Goal: Information Seeking & Learning: Learn about a topic

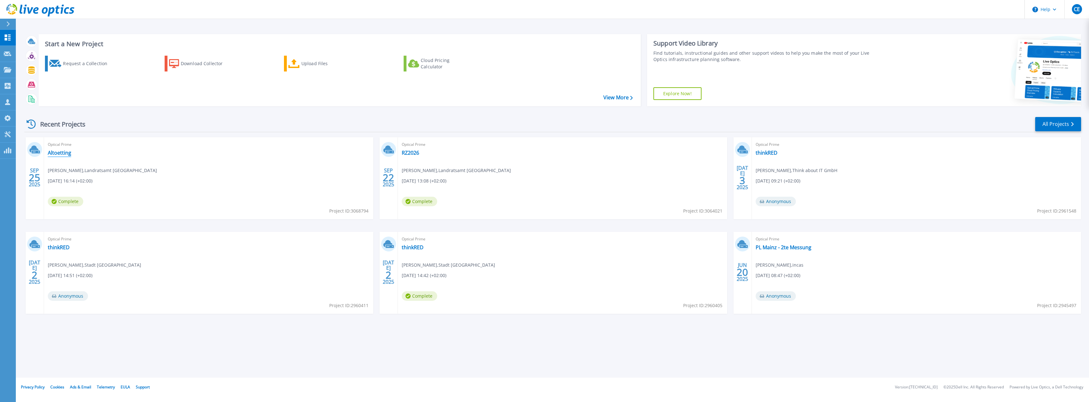
click at [52, 153] on link "Altoetting" at bounding box center [59, 153] width 23 height 6
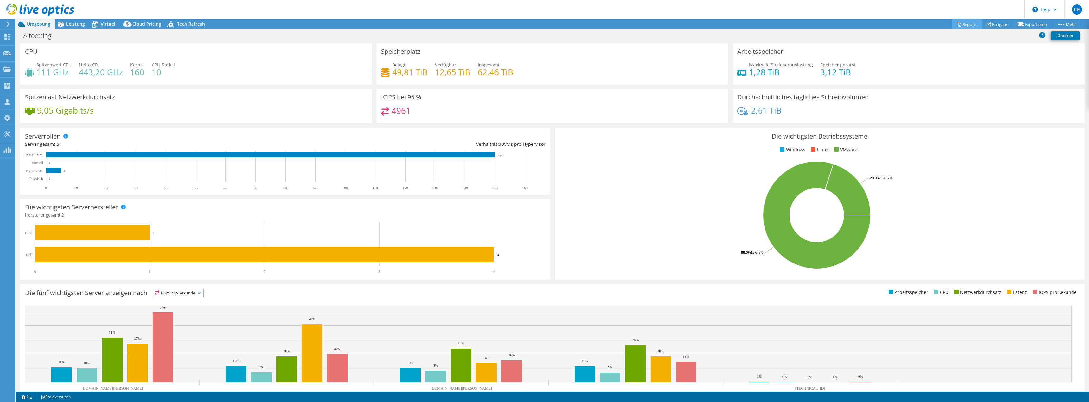
click at [963, 27] on link "Reports" at bounding box center [967, 24] width 30 height 10
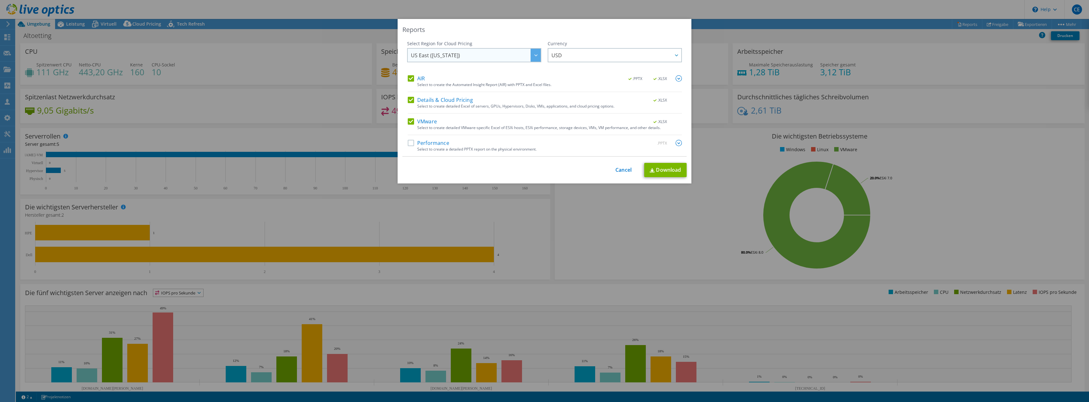
click at [503, 55] on span "US East (Virginia)" at bounding box center [476, 55] width 130 height 13
click at [624, 168] on link "Cancel" at bounding box center [624, 170] width 16 height 6
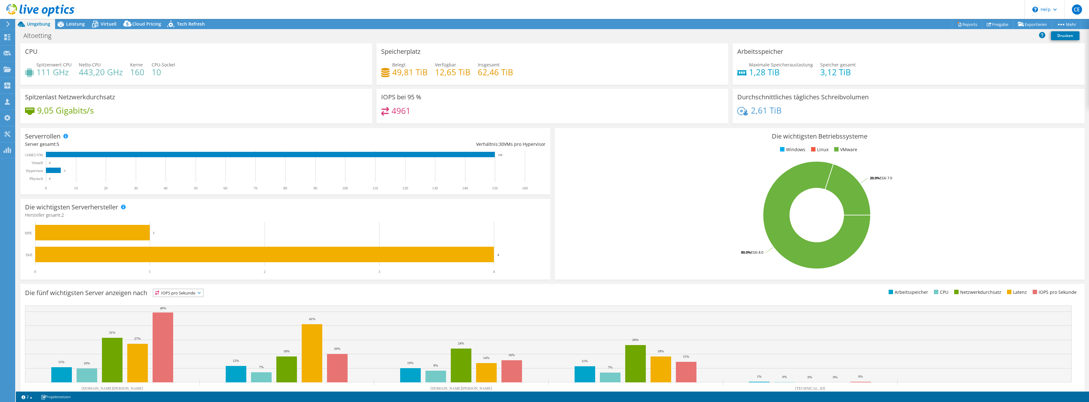
scroll to position [20, 0]
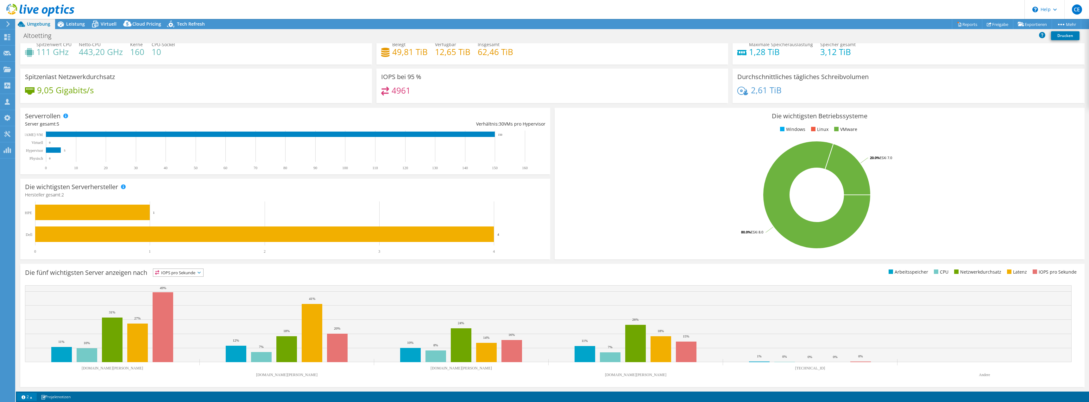
click at [29, 395] on link "2" at bounding box center [27, 397] width 20 height 8
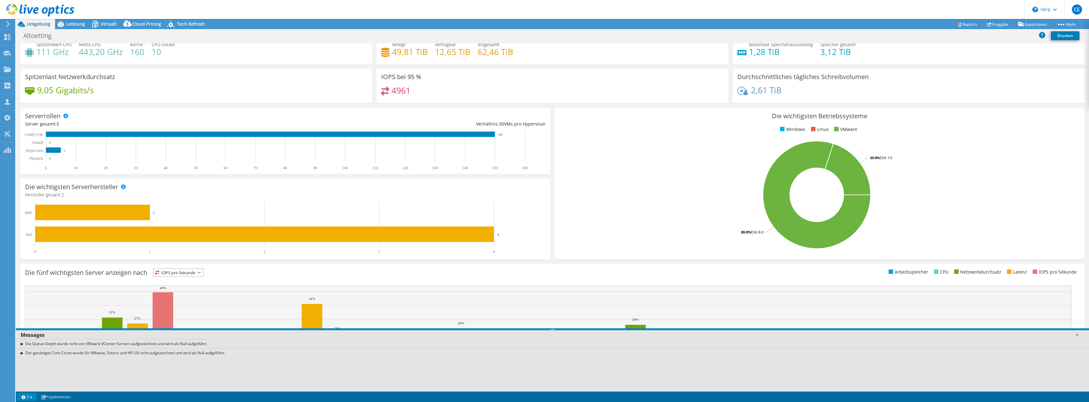
drag, startPoint x: 49, startPoint y: 345, endPoint x: 209, endPoint y: 345, distance: 159.9
click at [209, 345] on div "Die Queue-Depth wurde nicht von VMware VCenter-Servern aufgezeichnet und wird a…" at bounding box center [552, 343] width 1073 height 9
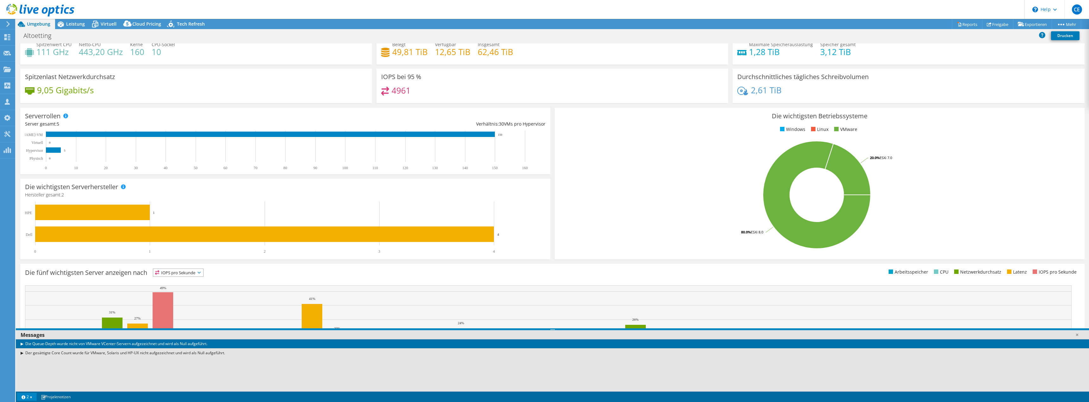
click at [87, 354] on div "Der gesättigte Core Count wurde für VMware, Solaris und HP-UX nicht aufgezeichn…" at bounding box center [552, 353] width 1073 height 9
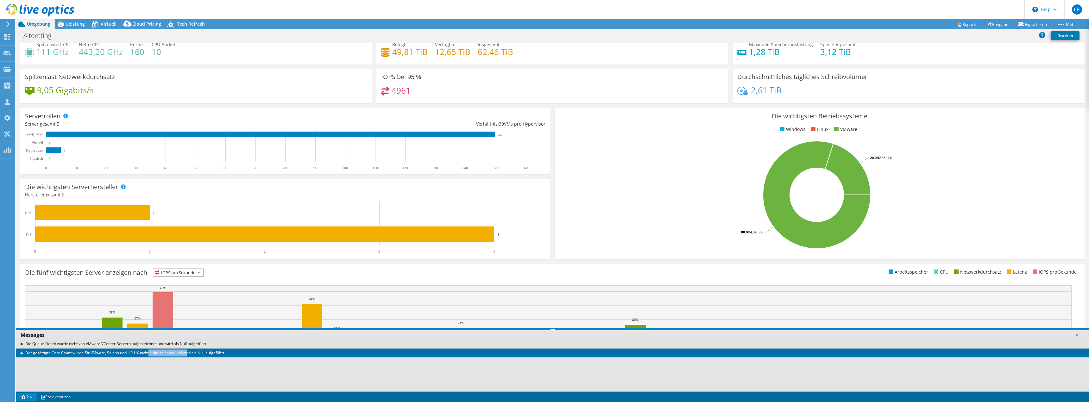
drag, startPoint x: 87, startPoint y: 353, endPoint x: 126, endPoint y: 354, distance: 38.6
click at [126, 354] on div "Der gesättigte Core Count wurde für VMware, Solaris und HP-UX nicht aufgezeichn…" at bounding box center [552, 353] width 1073 height 9
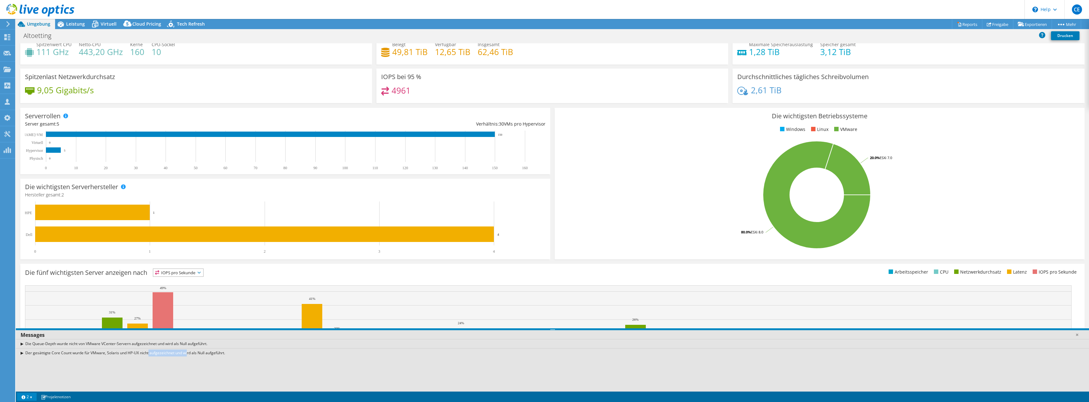
click at [123, 365] on div "Die Queue-Depth wurde nicht von VMware VCenter-Servern aufgezeichnet und wird a…" at bounding box center [552, 365] width 1073 height 53
drag, startPoint x: 57, startPoint y: 86, endPoint x: 55, endPoint y: 73, distance: 12.9
click at [58, 87] on h4 "9,05 Gigabits/s" at bounding box center [65, 90] width 57 height 7
click at [74, 23] on span "Leistung" at bounding box center [75, 24] width 19 height 6
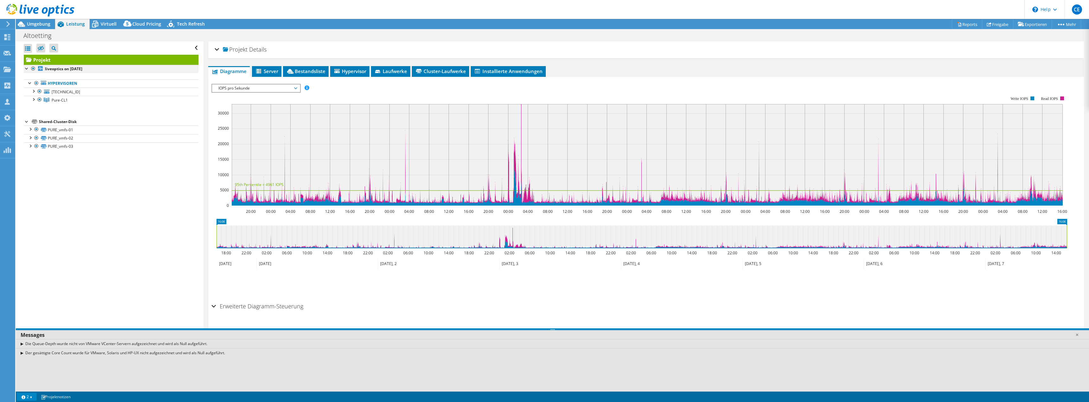
click at [27, 68] on div at bounding box center [27, 68] width 6 height 6
click at [275, 87] on span "IOPS pro Sekunde" at bounding box center [255, 89] width 81 height 8
click at [392, 68] on li "Laufwerke" at bounding box center [390, 71] width 39 height 11
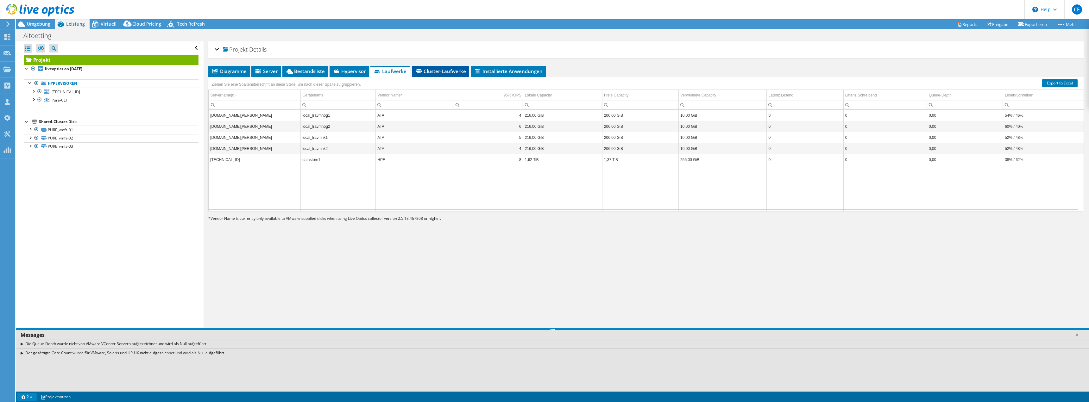
click at [447, 72] on span "Cluster-Laufwerke" at bounding box center [440, 71] width 51 height 6
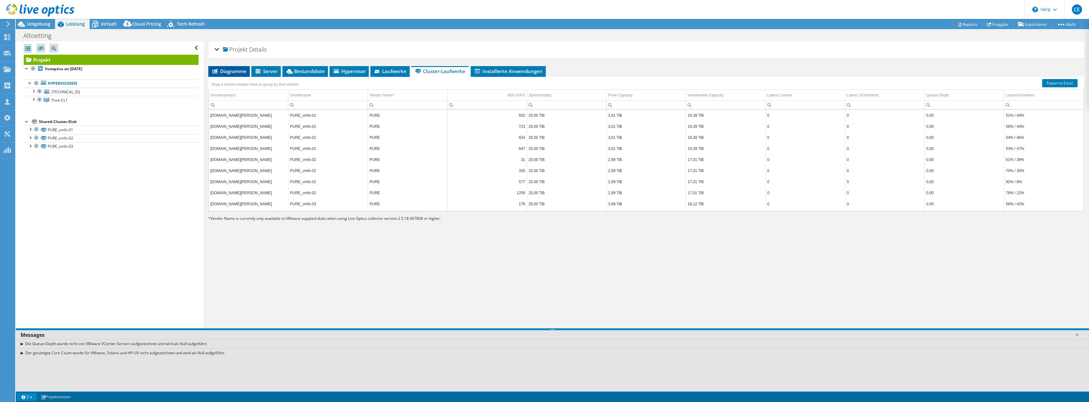
click at [229, 67] on li "Diagramme" at bounding box center [228, 71] width 41 height 11
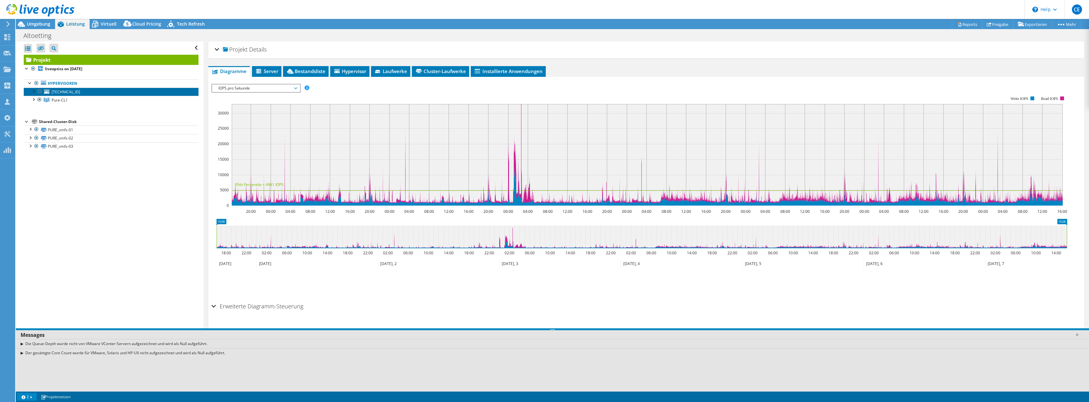
click at [61, 92] on span "[TECHNICAL_ID]" at bounding box center [66, 91] width 28 height 5
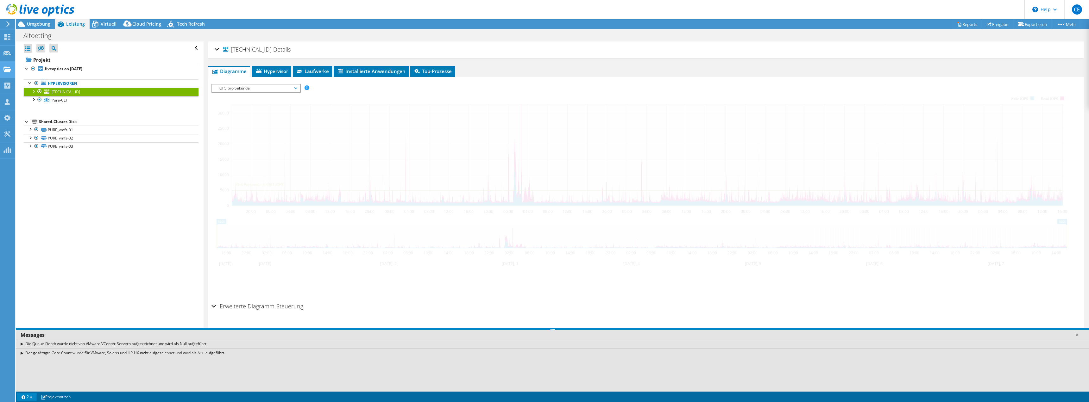
click at [66, 100] on span "Pure-CL1" at bounding box center [60, 100] width 16 height 5
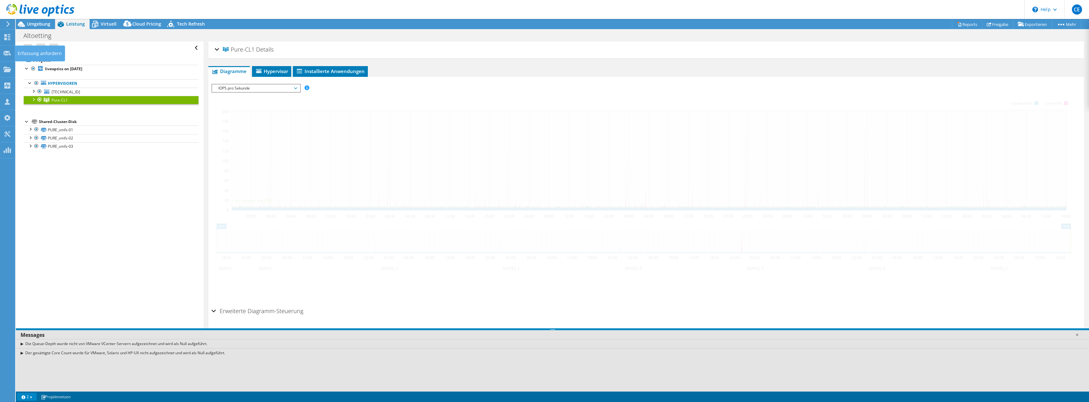
click at [7, 52] on use at bounding box center [7, 53] width 8 height 5
click at [50, 54] on div "Erfassung anfordern" at bounding box center [40, 54] width 50 height 16
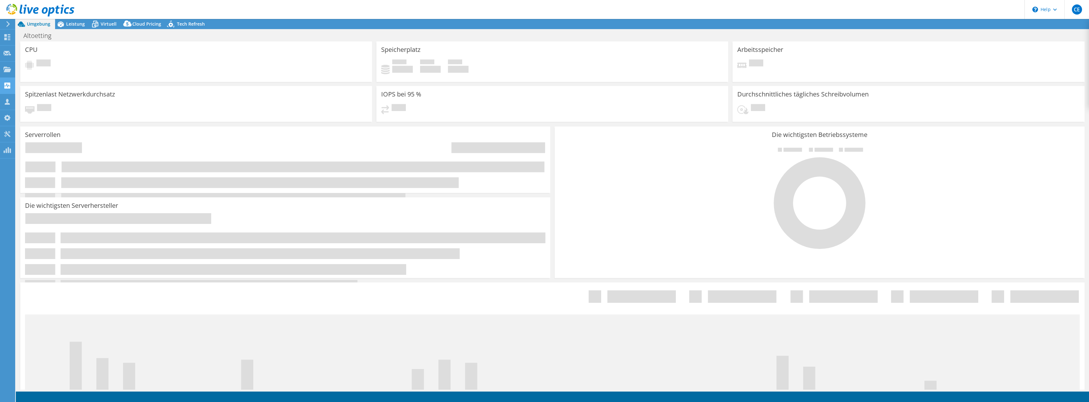
click at [8, 85] on use at bounding box center [7, 86] width 6 height 6
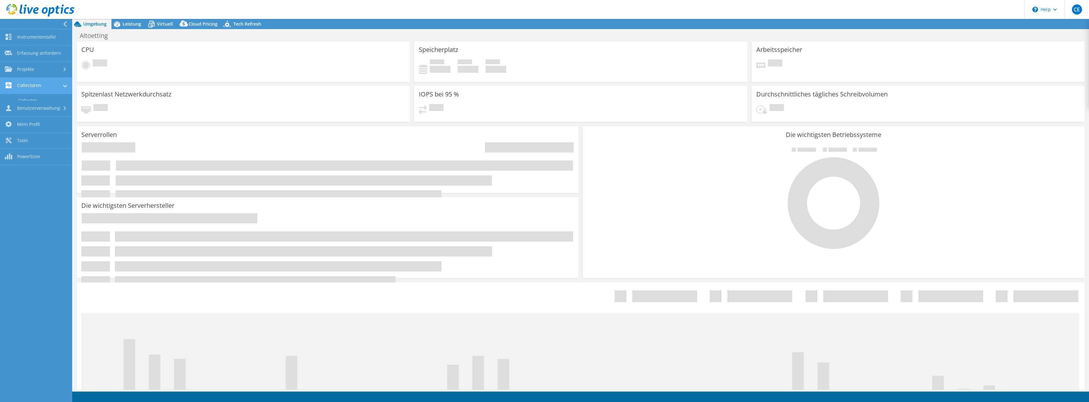
select select "USD"
radio input "true"
radio input "false"
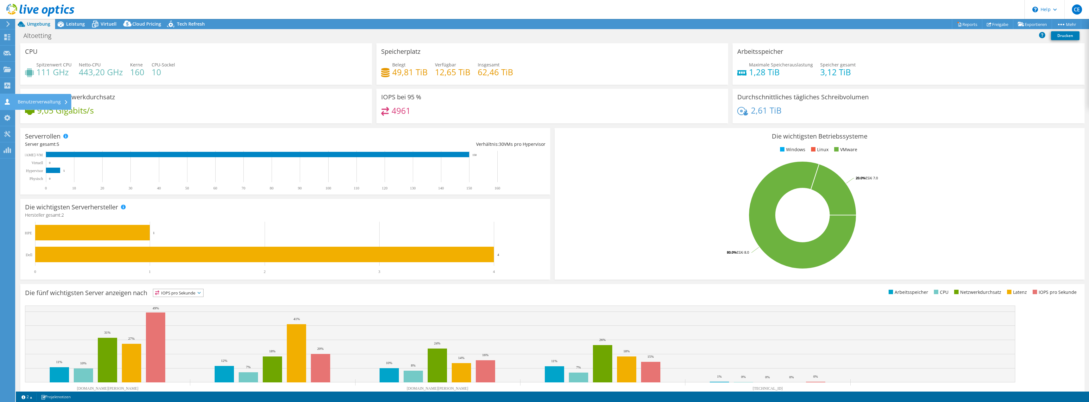
click at [19, 98] on div "Benutzerverwaltung" at bounding box center [43, 102] width 57 height 16
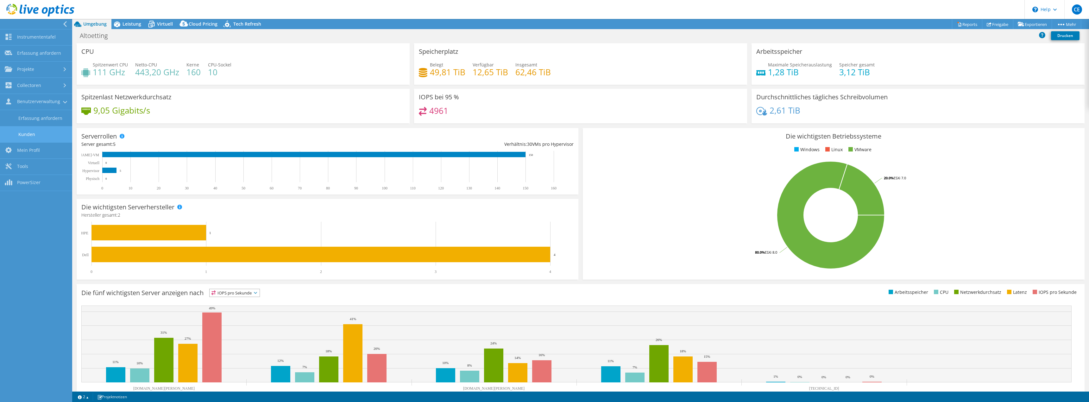
click at [29, 135] on link "Kunden" at bounding box center [36, 134] width 72 height 16
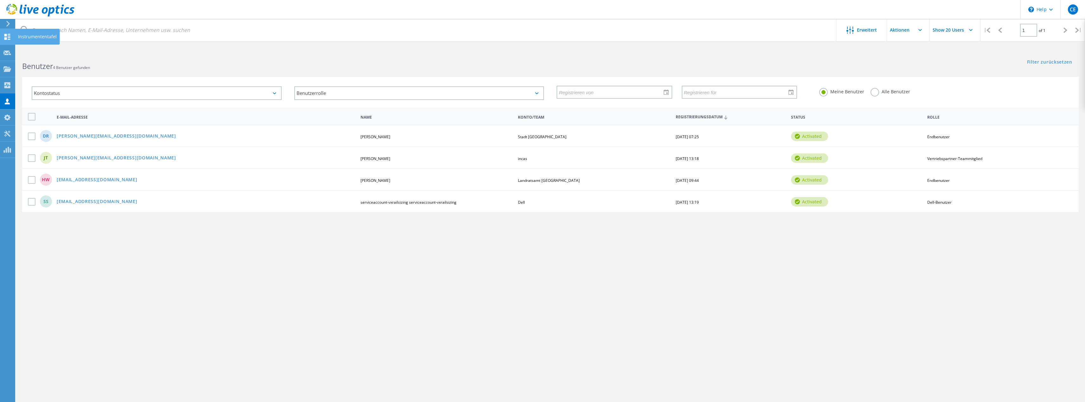
click at [21, 36] on div "Instrumententafel" at bounding box center [37, 37] width 39 height 4
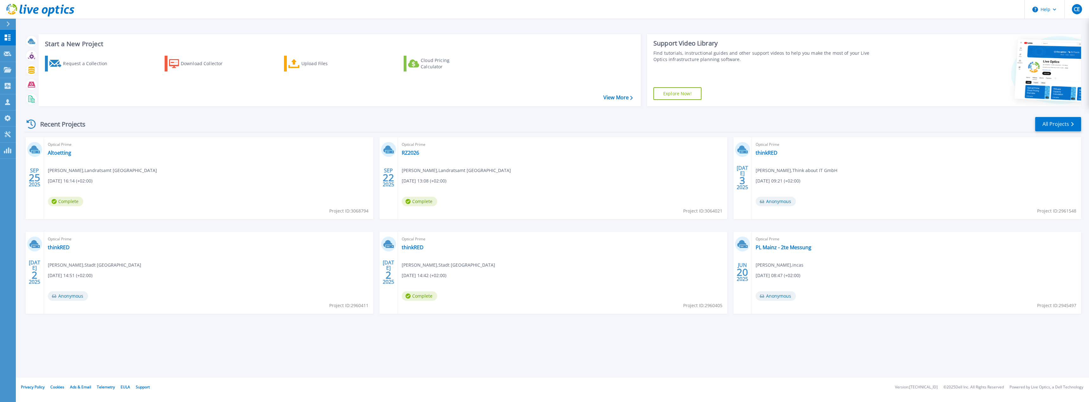
click at [779, 89] on div "Support Video Library Find tutorials, instructional guides and other support vi…" at bounding box center [763, 70] width 233 height 72
click at [72, 203] on span "Complete" at bounding box center [65, 201] width 35 height 9
click at [60, 152] on link "Altoetting" at bounding box center [59, 153] width 23 height 6
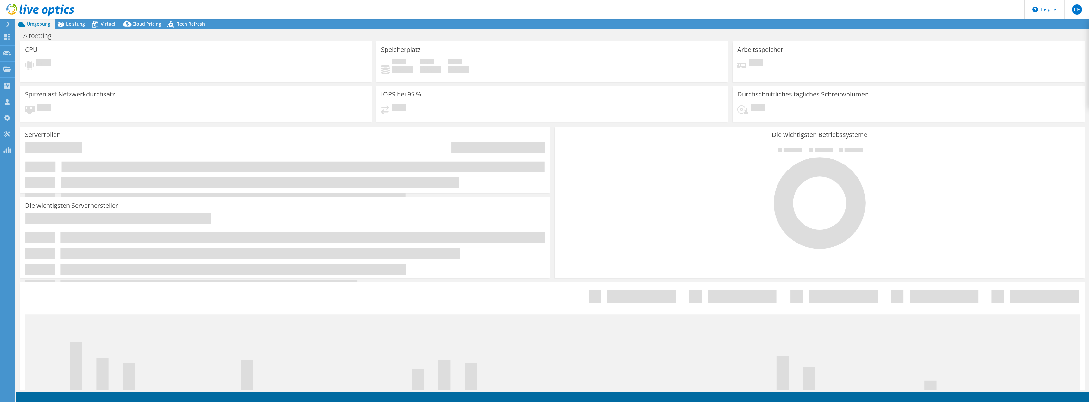
select select "USD"
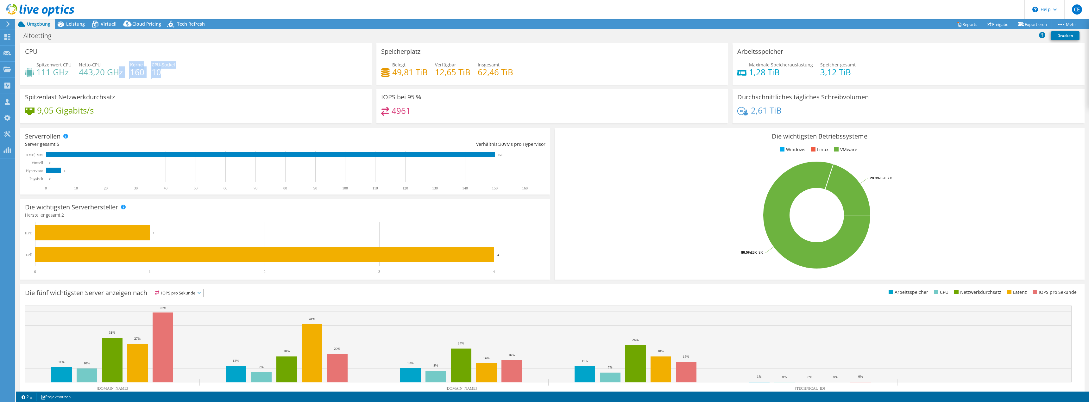
drag, startPoint x: 115, startPoint y: 70, endPoint x: 203, endPoint y: 76, distance: 87.6
click at [203, 76] on div "Spitzenwert CPU 111 GHz Netto-CPU 443,20 GHz Kerne 160 CPU-Sockel 10" at bounding box center [196, 71] width 342 height 21
click at [206, 77] on div "Spitzenwert CPU 111 GHz Netto-CPU 443,20 GHz Kerne 160 CPU-Sockel 10" at bounding box center [196, 71] width 342 height 21
drag, startPoint x: 751, startPoint y: 72, endPoint x: 778, endPoint y: 94, distance: 35.1
click at [798, 70] on h4 "1,28 TiB" at bounding box center [781, 72] width 64 height 7
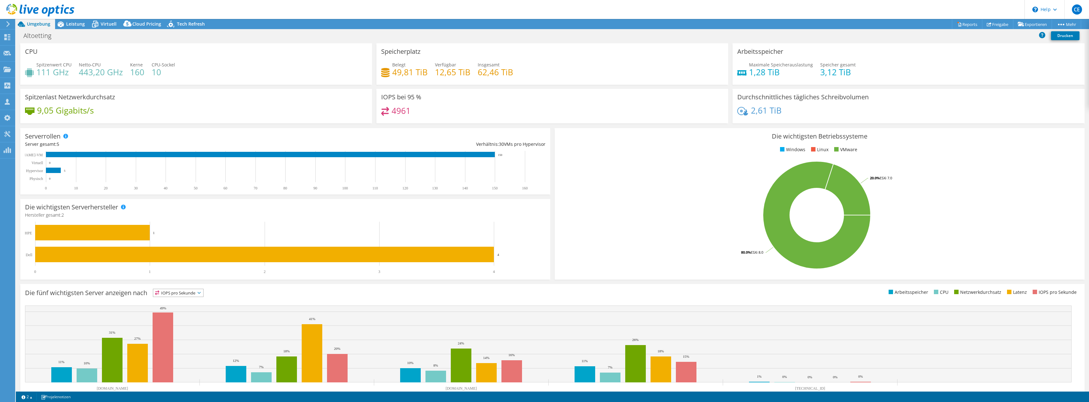
click at [779, 111] on div "2,61 TiB" at bounding box center [908, 113] width 342 height 13
click at [491, 155] on rect at bounding box center [270, 154] width 449 height 5
drag, startPoint x: 490, startPoint y: 155, endPoint x: 477, endPoint y: 155, distance: 13.3
click at [477, 155] on rect at bounding box center [270, 154] width 449 height 5
click at [137, 232] on rect at bounding box center [92, 233] width 115 height 16
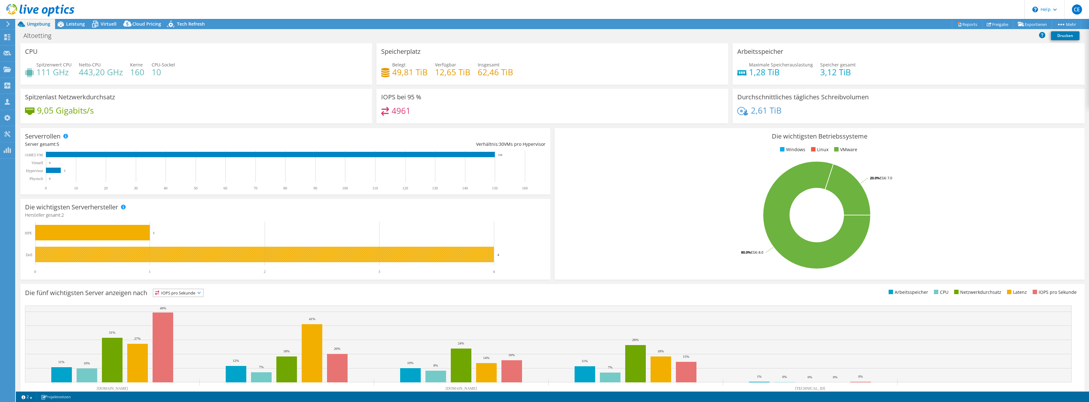
click at [110, 252] on rect at bounding box center [264, 255] width 459 height 16
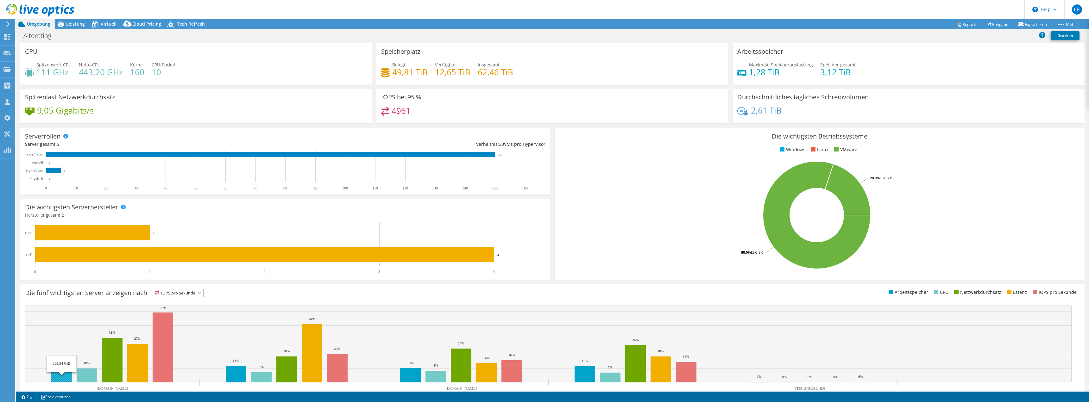
click at [60, 369] on rect at bounding box center [61, 375] width 21 height 15
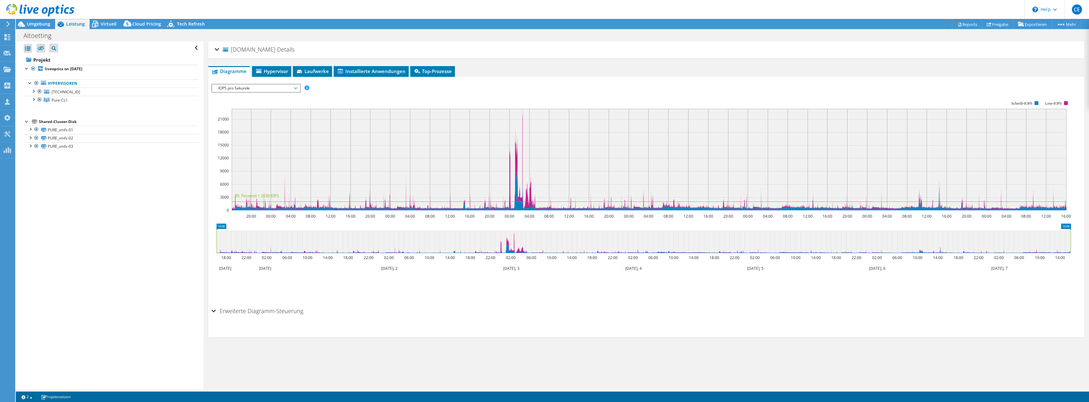
click at [280, 85] on span "IOPS pro Sekunde" at bounding box center [255, 89] width 81 height 8
click at [253, 104] on li "Disk-Durchsatz" at bounding box center [256, 104] width 88 height 8
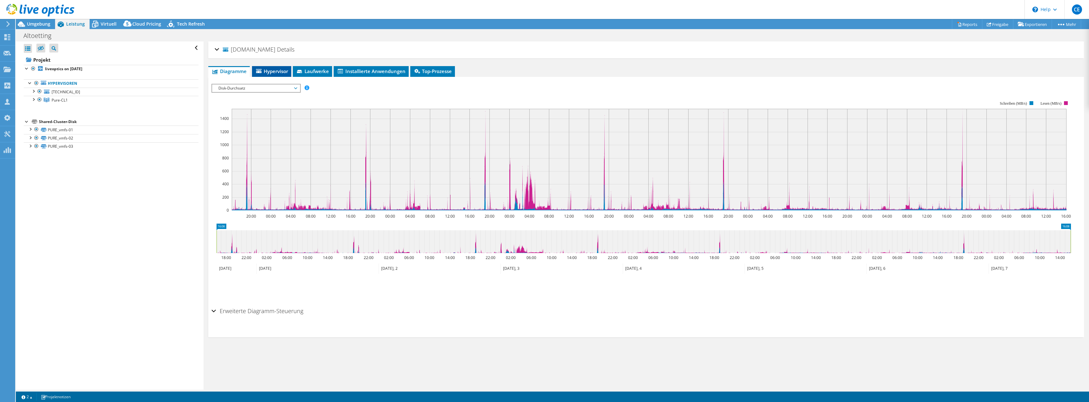
click at [274, 73] on span "Hypervisor" at bounding box center [271, 71] width 33 height 6
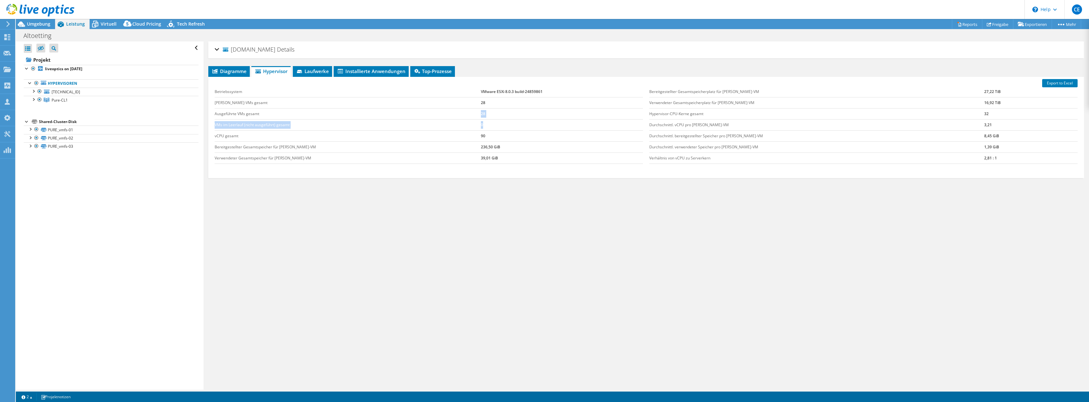
drag, startPoint x: 442, startPoint y: 112, endPoint x: 499, endPoint y: 126, distance: 58.3
click at [499, 126] on tbody "Betriebssystem VMware ESXi 8.0.3 build-24859861 Gast-VMs gesamt 28 Ausgeführte …" at bounding box center [429, 125] width 428 height 78
click at [313, 72] on span "Laufwerke" at bounding box center [312, 71] width 33 height 6
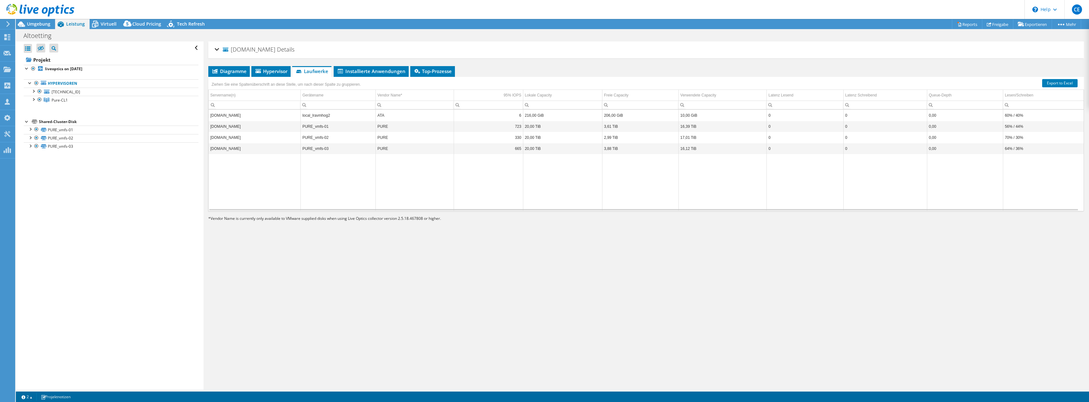
click at [388, 115] on td "ATA" at bounding box center [415, 115] width 78 height 11
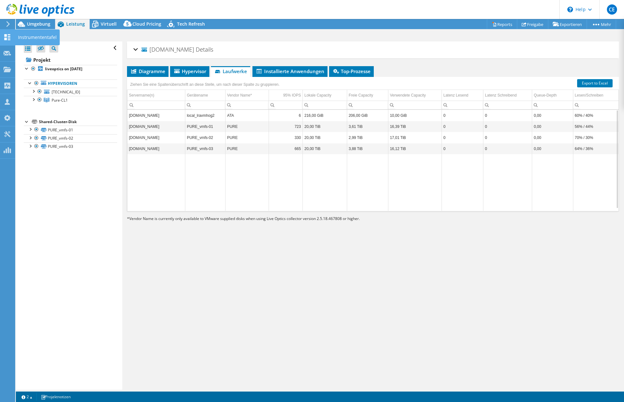
click at [42, 37] on div "Instrumententafel" at bounding box center [37, 37] width 45 height 16
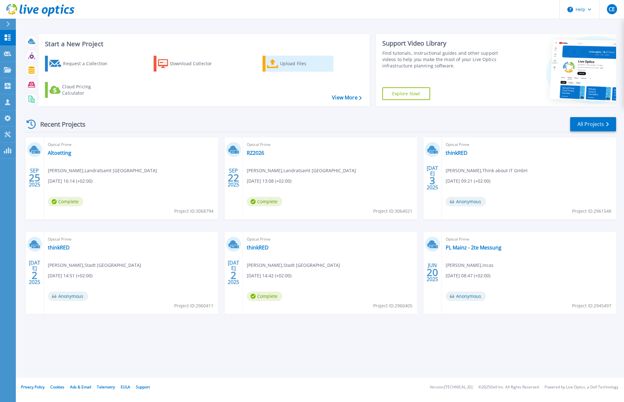
click at [289, 62] on div "Upload Files" at bounding box center [305, 63] width 51 height 13
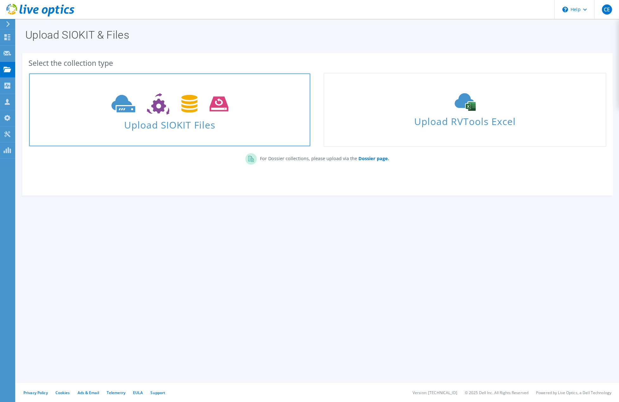
click at [222, 100] on use at bounding box center [169, 104] width 117 height 22
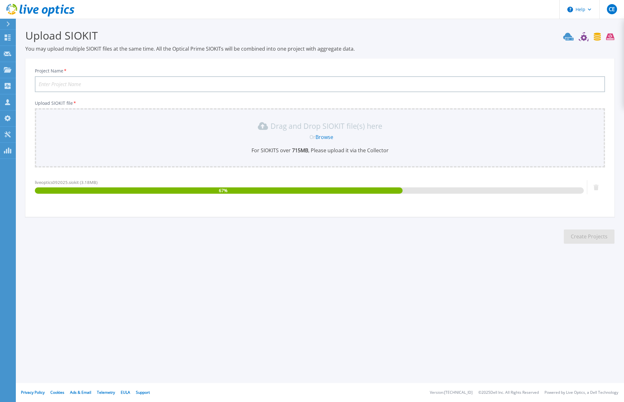
click at [45, 85] on input "Project Name *" at bounding box center [320, 84] width 570 height 16
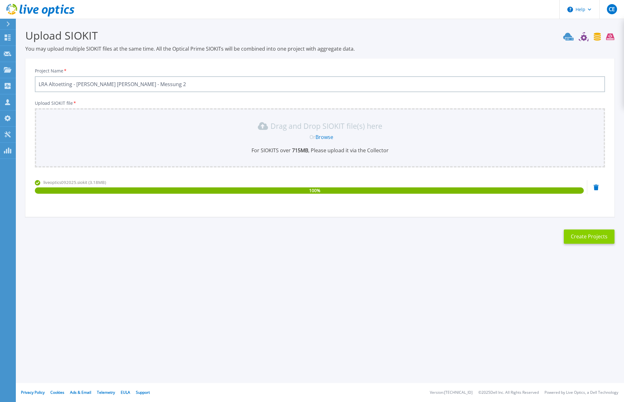
type input "LRA Altoetting - [PERSON_NAME] [PERSON_NAME] - Messung 2"
click at [577, 236] on button "Create Projects" at bounding box center [589, 237] width 51 height 14
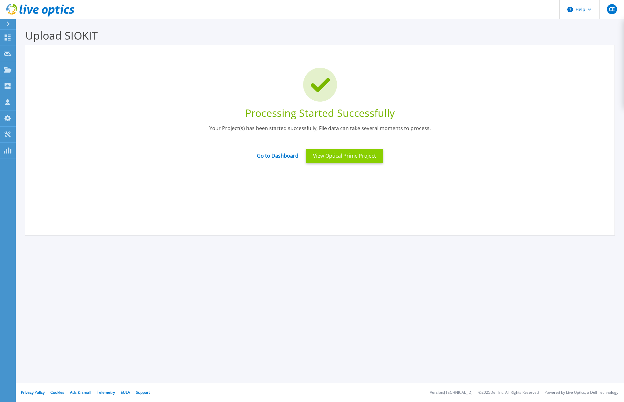
click at [355, 154] on button "View Optical Prime Project" at bounding box center [344, 156] width 77 height 14
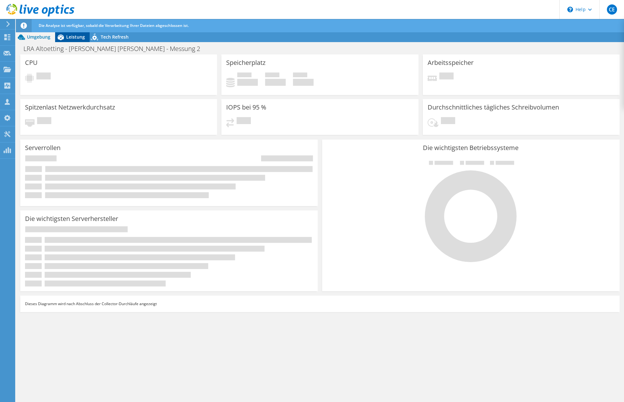
click at [77, 37] on span "Leistung" at bounding box center [75, 37] width 19 height 6
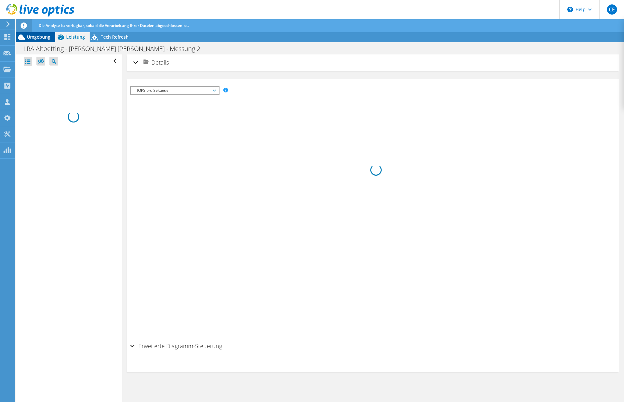
click at [35, 38] on span "Umgebung" at bounding box center [38, 37] width 23 height 6
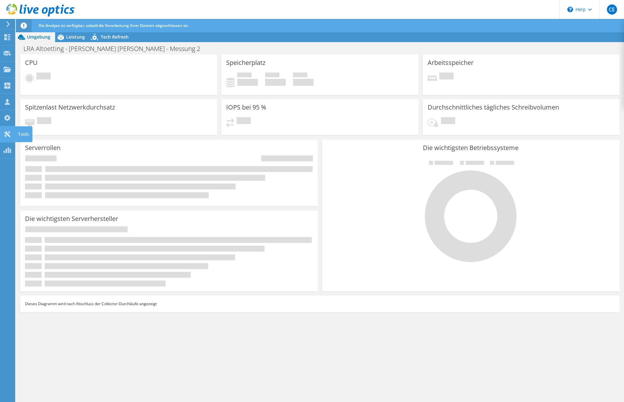
click at [22, 133] on div "Tools" at bounding box center [23, 134] width 17 height 16
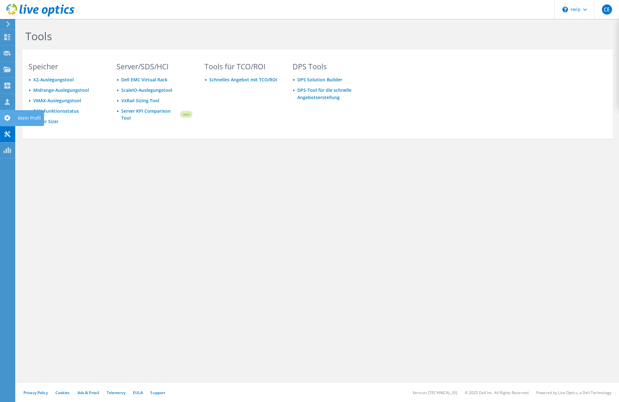
click at [28, 117] on div "Mein Profil" at bounding box center [29, 118] width 29 height 16
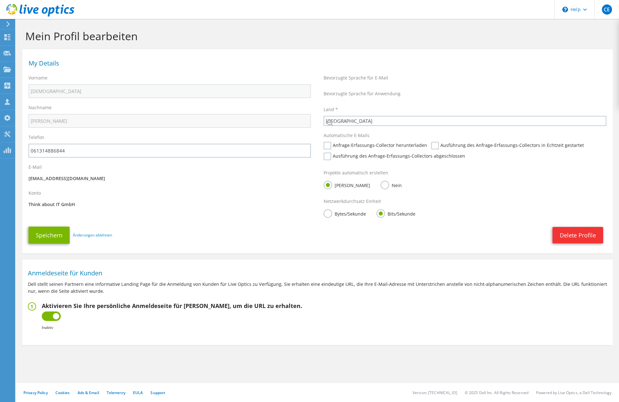
select select "56"
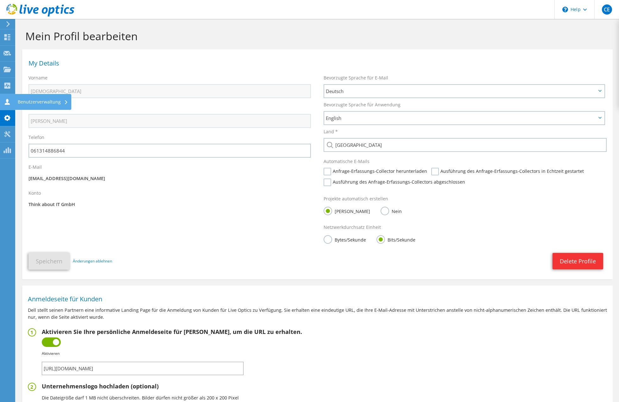
click at [44, 100] on div "Benutzerverwaltung" at bounding box center [43, 102] width 57 height 16
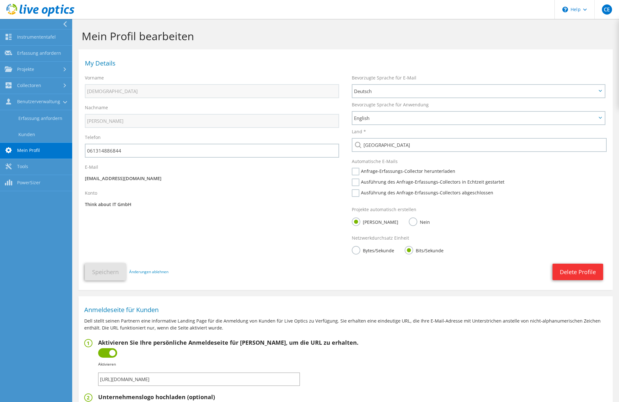
drag, startPoint x: 245, startPoint y: 209, endPoint x: 173, endPoint y: 178, distance: 79.3
click at [245, 209] on div "Konto Think about IT GmbH" at bounding box center [212, 200] width 267 height 26
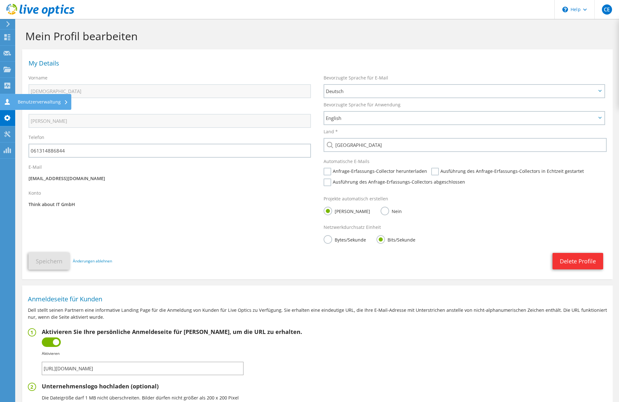
click at [39, 100] on div "Benutzerverwaltung" at bounding box center [43, 102] width 57 height 16
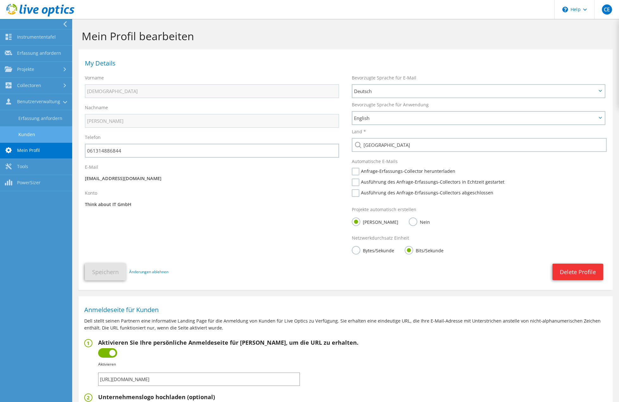
click at [42, 134] on link "Kunden" at bounding box center [36, 134] width 72 height 16
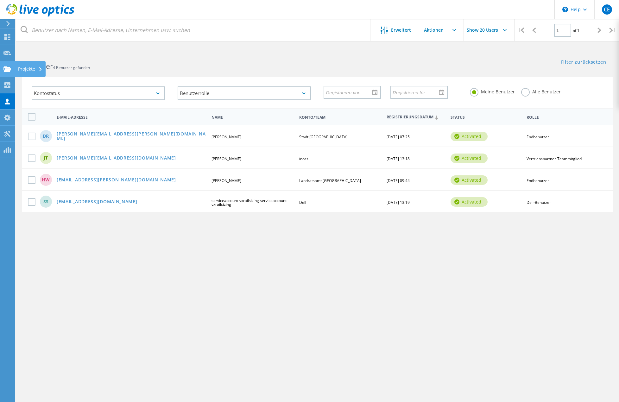
click at [25, 67] on div "Projekte" at bounding box center [30, 69] width 24 height 4
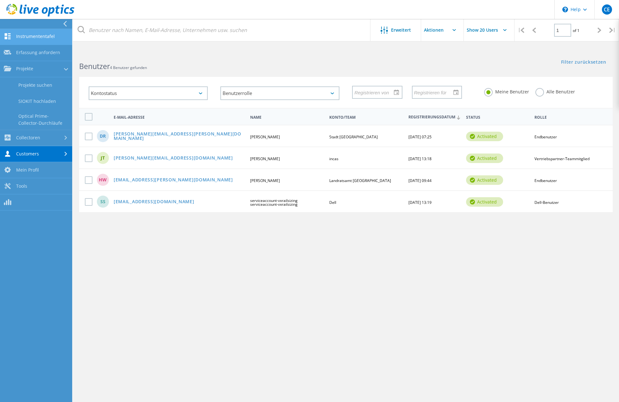
click at [25, 36] on link "Instrumententafel" at bounding box center [36, 37] width 72 height 16
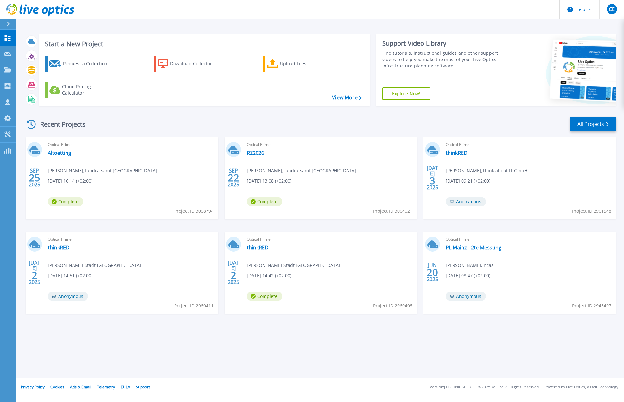
click at [63, 168] on span "[PERSON_NAME] , Landratsamt [GEOGRAPHIC_DATA]" at bounding box center [102, 170] width 109 height 7
click at [73, 201] on span "Complete" at bounding box center [65, 201] width 35 height 9
click at [66, 201] on span "Complete" at bounding box center [65, 201] width 35 height 9
click at [56, 153] on link "Altoetting" at bounding box center [59, 153] width 23 height 6
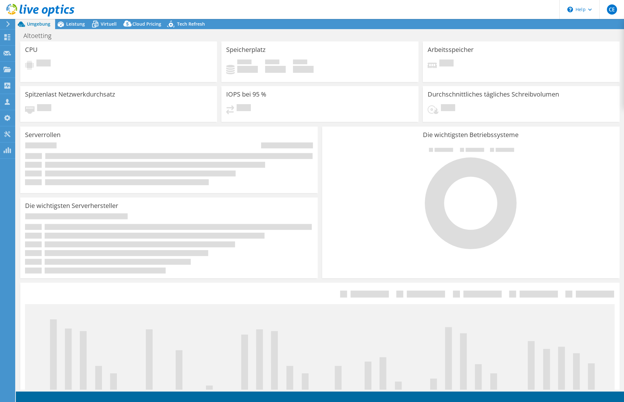
select select "USD"
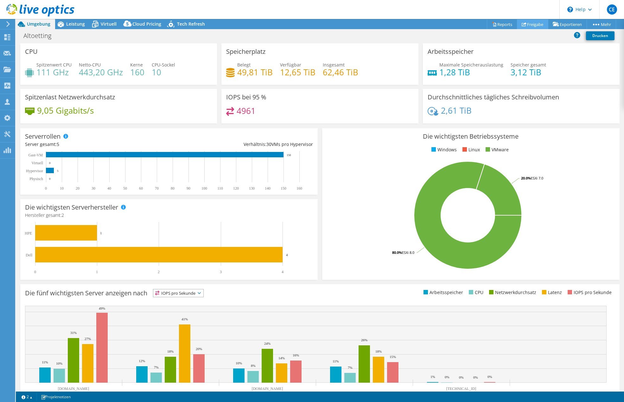
click at [528, 22] on link "Freigabe" at bounding box center [532, 24] width 31 height 10
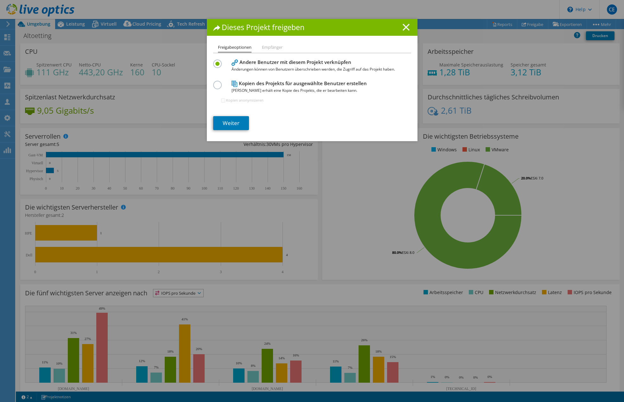
click at [402, 26] on icon at bounding box center [405, 27] width 7 height 7
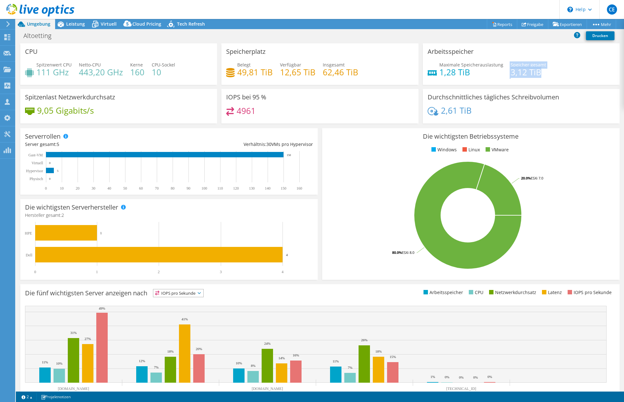
drag, startPoint x: 502, startPoint y: 70, endPoint x: 543, endPoint y: 70, distance: 41.5
click at [543, 70] on div "Maximale Speicherauslastung 1,28 TiB Speicher gesamt 3,12 TiB" at bounding box center [520, 71] width 187 height 21
click at [478, 71] on h4 "1,28 TiB" at bounding box center [471, 72] width 64 height 7
drag, startPoint x: 451, startPoint y: 72, endPoint x: 513, endPoint y: 70, distance: 62.7
click at [513, 70] on div "Maximale Speicherauslastung 1,28 TiB Speicher gesamt 3,12 TiB" at bounding box center [520, 71] width 187 height 21
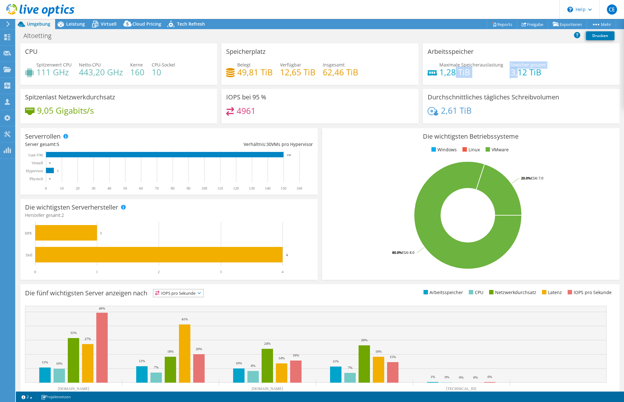
click at [513, 70] on h4 "3,12 TiB" at bounding box center [527, 72] width 35 height 7
drag, startPoint x: 434, startPoint y: 75, endPoint x: 474, endPoint y: 73, distance: 40.3
click at [474, 73] on div "Maximale Speicherauslastung 1,28 TiB" at bounding box center [465, 68] width 76 height 14
click at [516, 71] on h4 "3,12 TiB" at bounding box center [527, 72] width 35 height 7
click at [45, 101] on div "Benutzerverwaltung" at bounding box center [43, 102] width 57 height 16
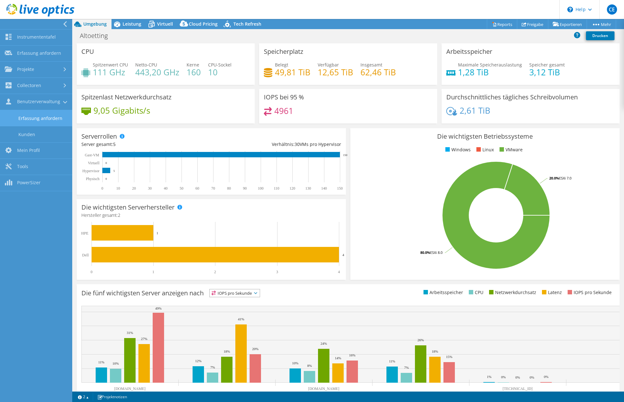
click at [41, 118] on link "Erfassung anfordern" at bounding box center [36, 118] width 72 height 16
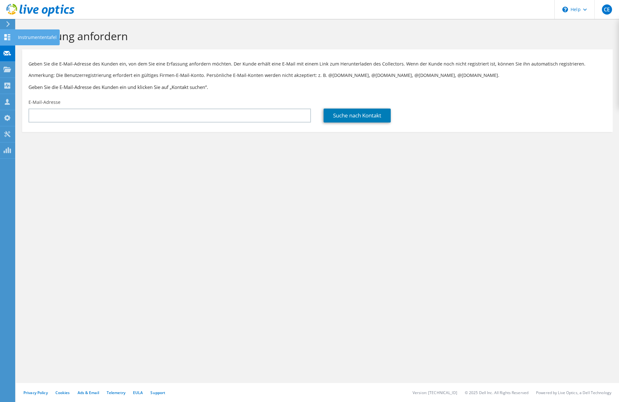
click at [4, 35] on icon at bounding box center [7, 37] width 8 height 6
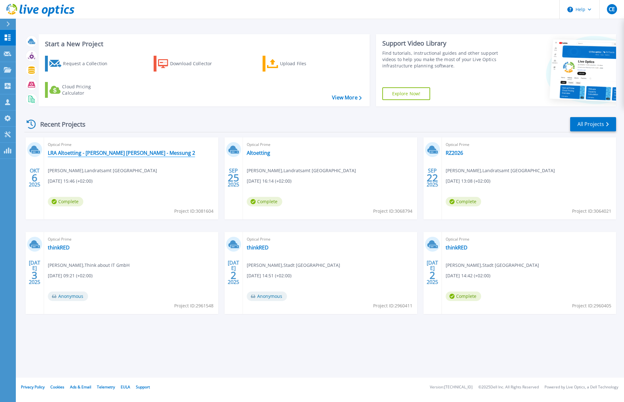
click at [85, 153] on link "LRA Altoetting - [PERSON_NAME] [PERSON_NAME] - Messung 2" at bounding box center [121, 153] width 147 height 6
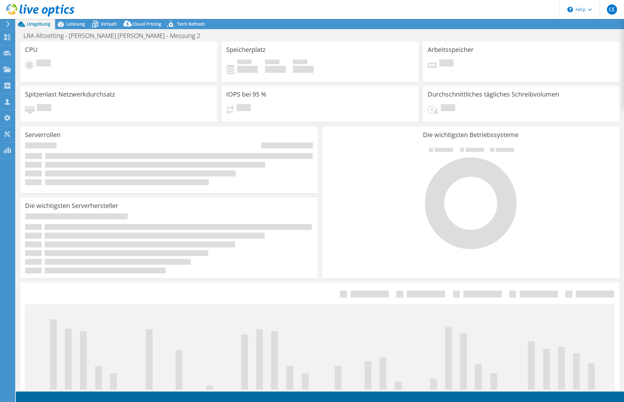
select select "USD"
